Goal: Book appointment/travel/reservation

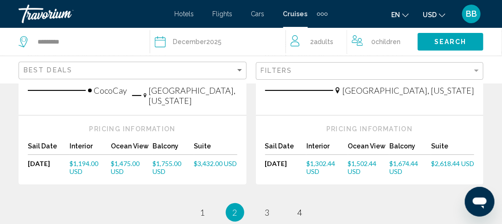
scroll to position [1169, 0]
click at [39, 19] on div "Travorium" at bounding box center [65, 14] width 93 height 19
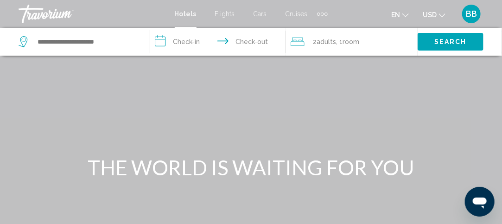
click at [43, 13] on div "Travorium" at bounding box center [65, 14] width 93 height 19
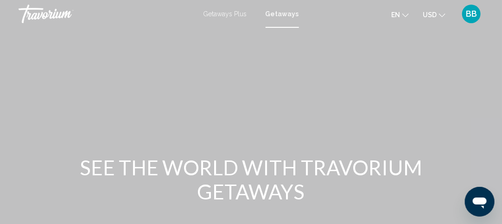
click at [52, 13] on div "Travorium" at bounding box center [65, 14] width 93 height 19
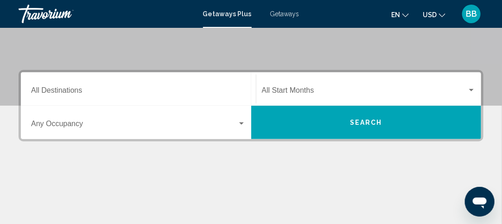
scroll to position [173, 0]
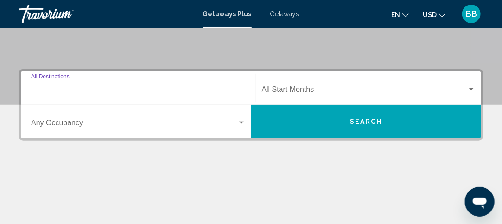
click at [166, 90] on input "Destination All Destinations" at bounding box center [138, 91] width 215 height 8
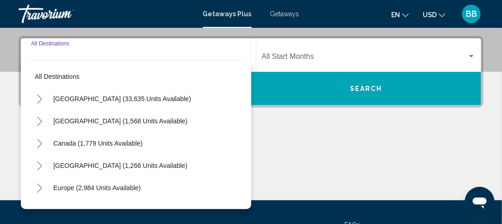
scroll to position [212, 0]
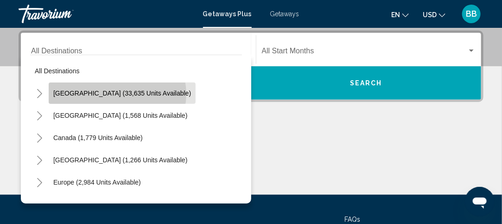
click at [117, 93] on span "United States (33,635 units available)" at bounding box center [122, 92] width 138 height 7
type input "**********"
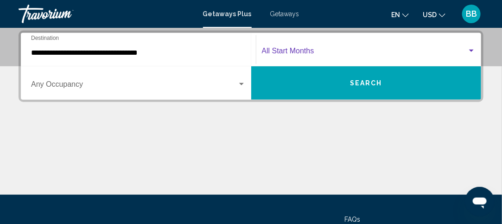
click at [298, 54] on span "Search widget" at bounding box center [365, 53] width 206 height 8
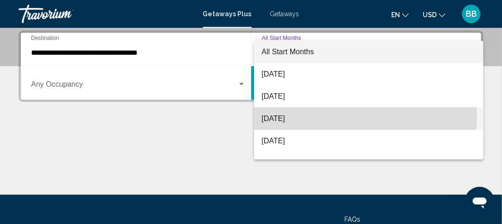
click at [322, 116] on span "[DATE]" at bounding box center [368, 118] width 215 height 22
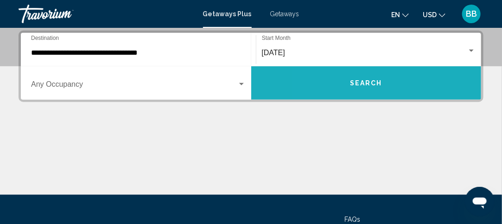
click at [328, 89] on button "Search" at bounding box center [366, 82] width 230 height 33
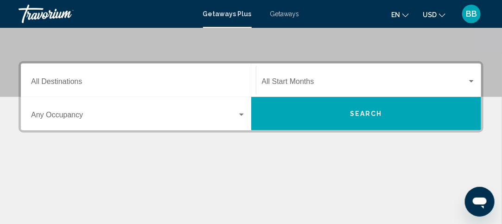
scroll to position [186, 0]
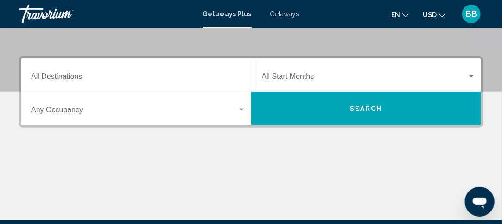
click at [203, 74] on input "Destination All Destinations" at bounding box center [138, 78] width 215 height 8
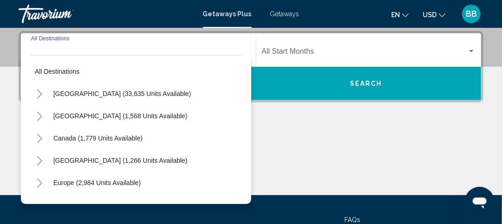
scroll to position [212, 0]
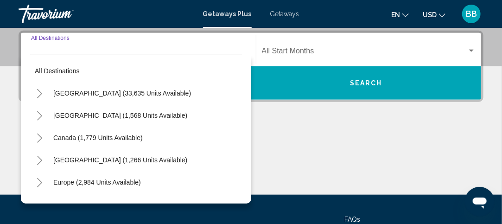
click at [169, 94] on div "United States (33,635 units available)" at bounding box center [136, 93] width 212 height 22
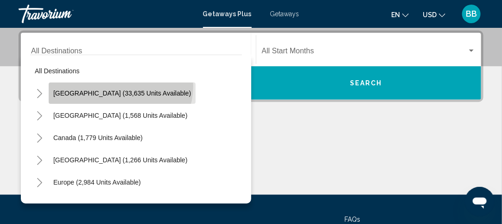
click at [120, 85] on button "United States (33,635 units available)" at bounding box center [122, 92] width 147 height 21
type input "**********"
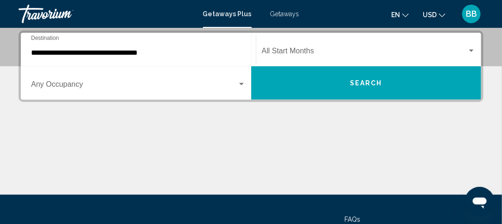
click at [315, 60] on div "Start Month All Start Months" at bounding box center [369, 49] width 214 height 29
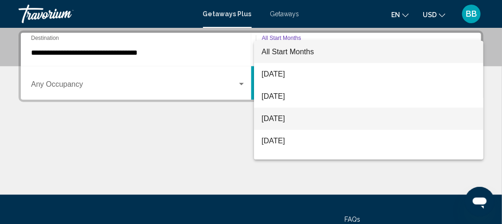
click at [310, 119] on span "[DATE]" at bounding box center [368, 118] width 215 height 22
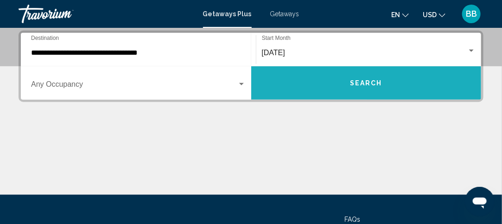
click at [377, 91] on button "Search" at bounding box center [366, 82] width 230 height 33
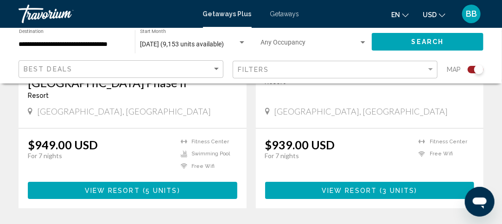
scroll to position [2144, 0]
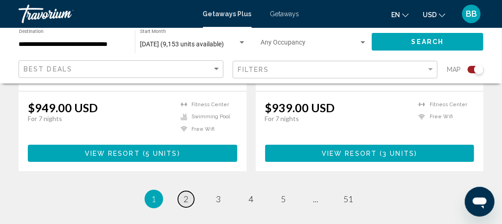
click at [184, 194] on span "2" at bounding box center [186, 199] width 5 height 10
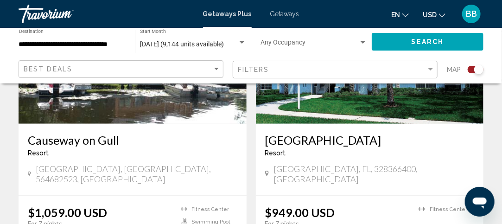
scroll to position [1400, 0]
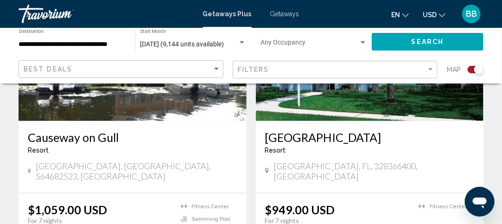
click at [272, 17] on span "Getaways" at bounding box center [284, 13] width 29 height 7
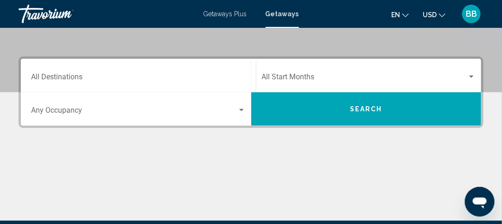
scroll to position [189, 0]
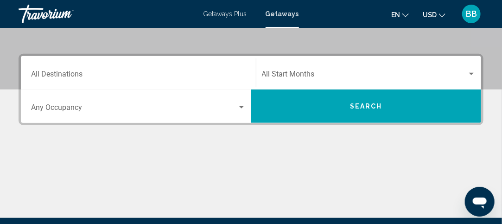
click at [178, 66] on div "Destination All Destinations" at bounding box center [138, 72] width 215 height 29
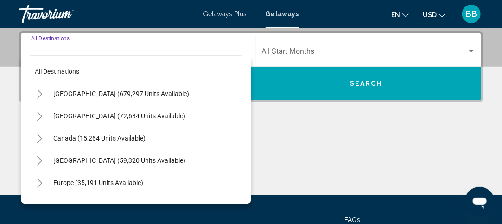
scroll to position [212, 0]
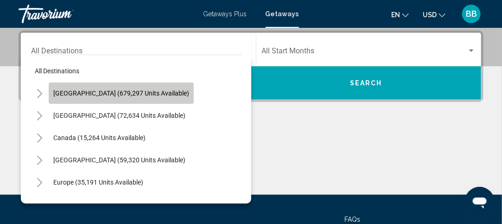
click at [151, 92] on span "[GEOGRAPHIC_DATA] (679,297 units available)" at bounding box center [121, 92] width 136 height 7
type input "**********"
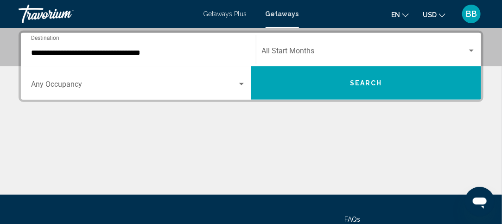
click at [298, 56] on div "Start Month All Start Months" at bounding box center [369, 49] width 214 height 29
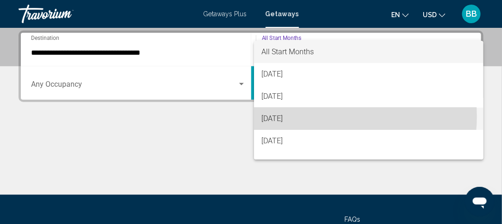
click at [322, 116] on span "[DATE]" at bounding box center [368, 118] width 215 height 22
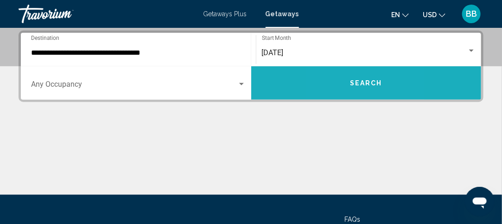
click at [335, 86] on button "Search" at bounding box center [366, 82] width 230 height 33
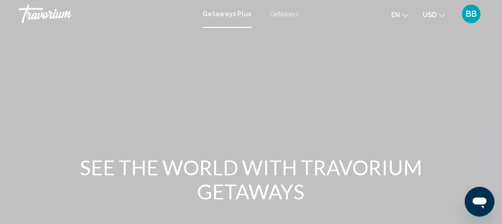
click at [279, 17] on span "Getaways" at bounding box center [284, 13] width 29 height 7
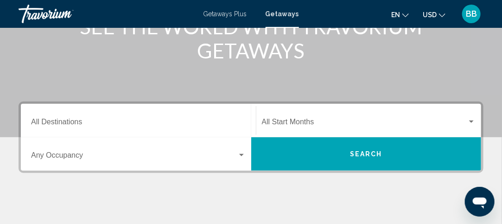
scroll to position [141, 0]
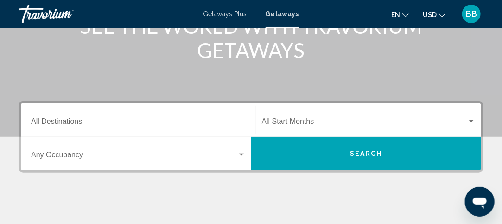
click at [216, 124] on input "Destination All Destinations" at bounding box center [138, 123] width 215 height 8
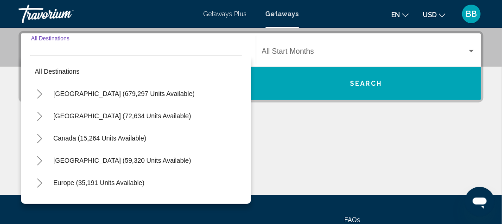
scroll to position [212, 0]
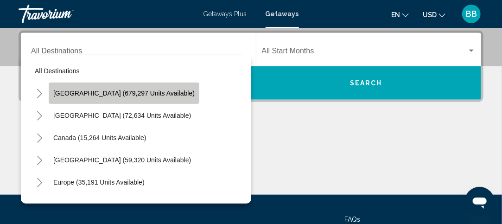
click at [157, 93] on span "[GEOGRAPHIC_DATA] (679,297 units available)" at bounding box center [123, 92] width 141 height 7
type input "**********"
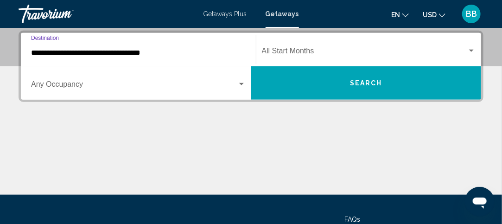
click at [306, 51] on span "Search widget" at bounding box center [365, 53] width 206 height 8
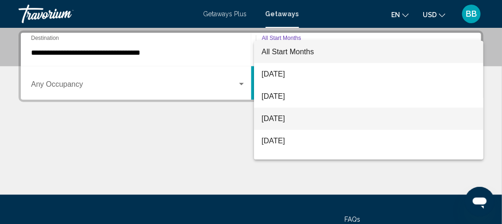
click at [316, 115] on span "[DATE]" at bounding box center [368, 118] width 215 height 22
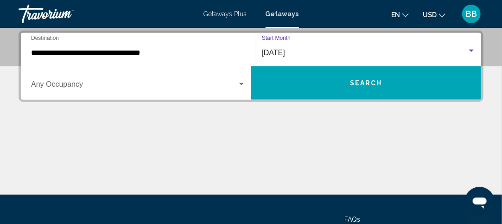
click at [360, 80] on span "Search" at bounding box center [366, 83] width 32 height 7
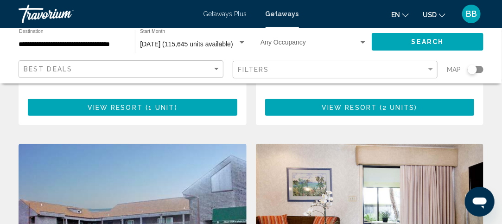
scroll to position [1239, 0]
